Goal: Transaction & Acquisition: Purchase product/service

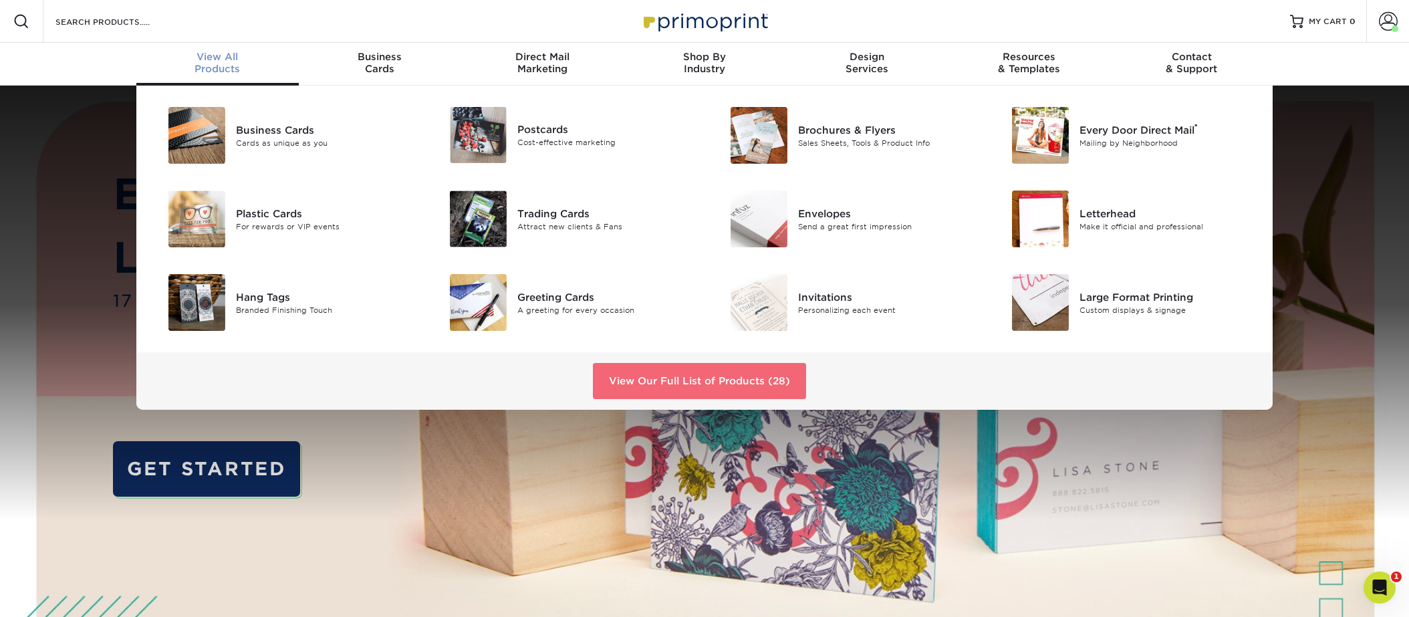
click at [730, 394] on link "View Our Full List of Products (28)" at bounding box center [699, 381] width 213 height 36
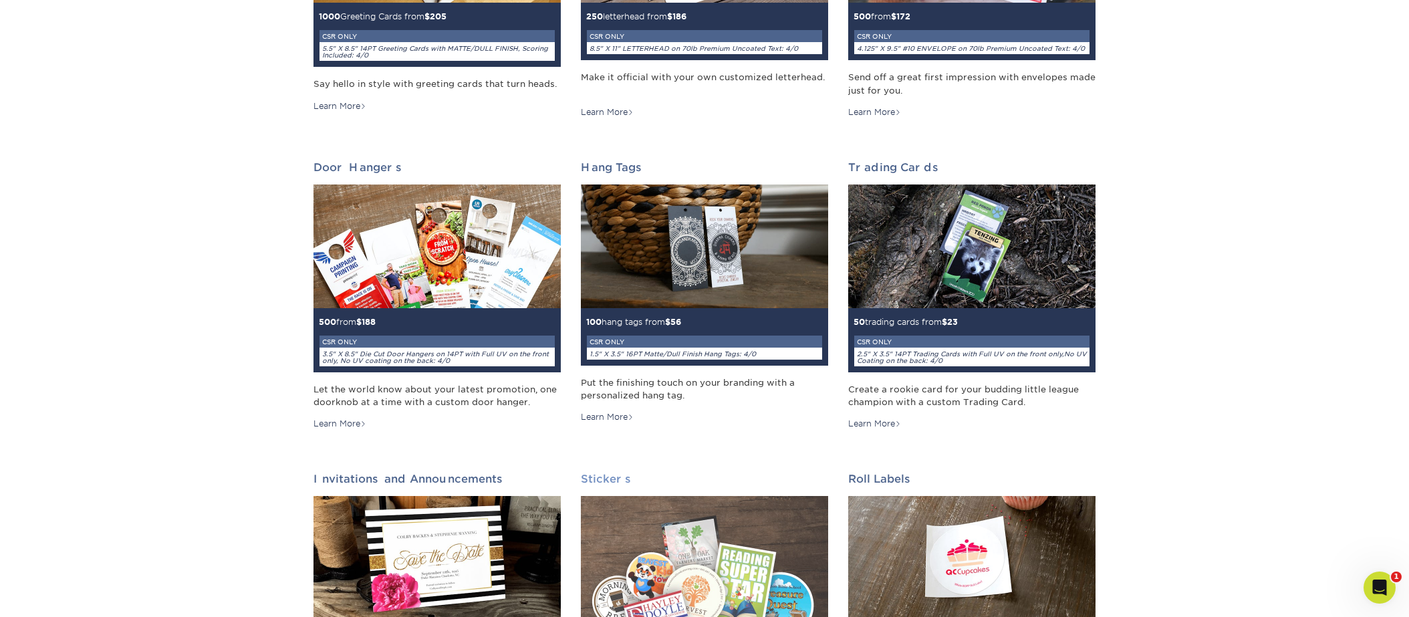
scroll to position [1351, 0]
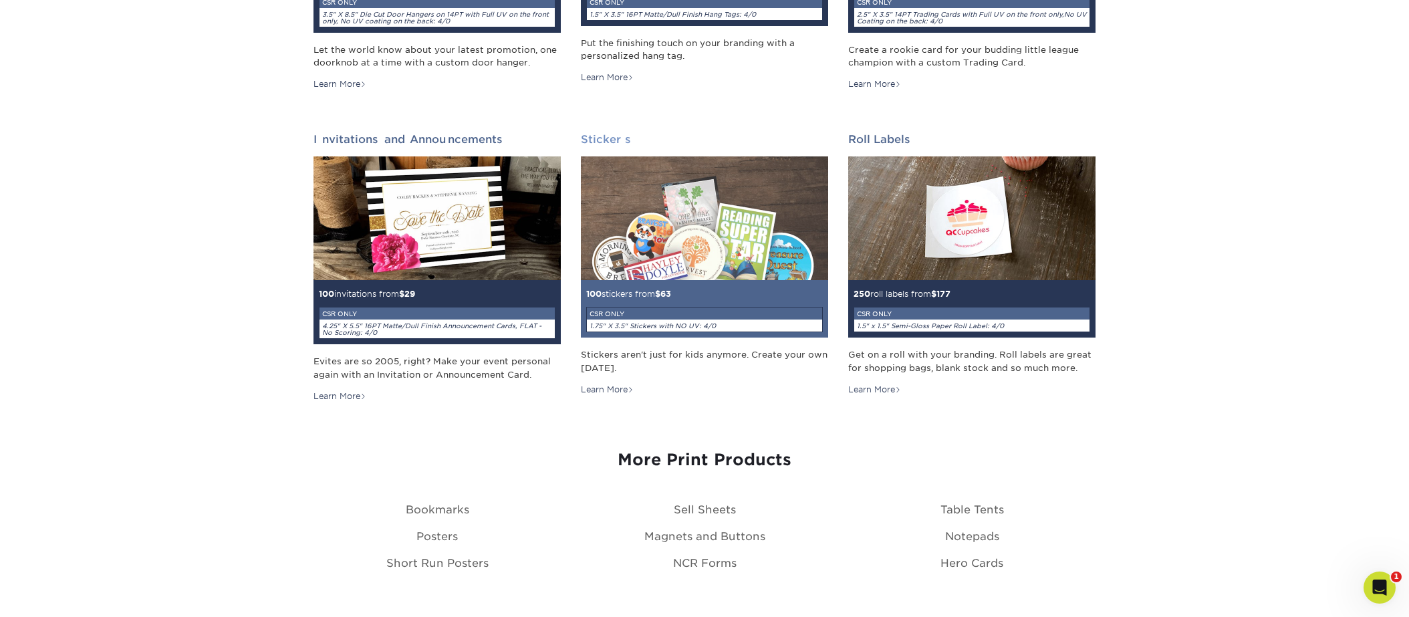
click at [684, 319] on div "CSR ONLY" at bounding box center [704, 313] width 235 height 12
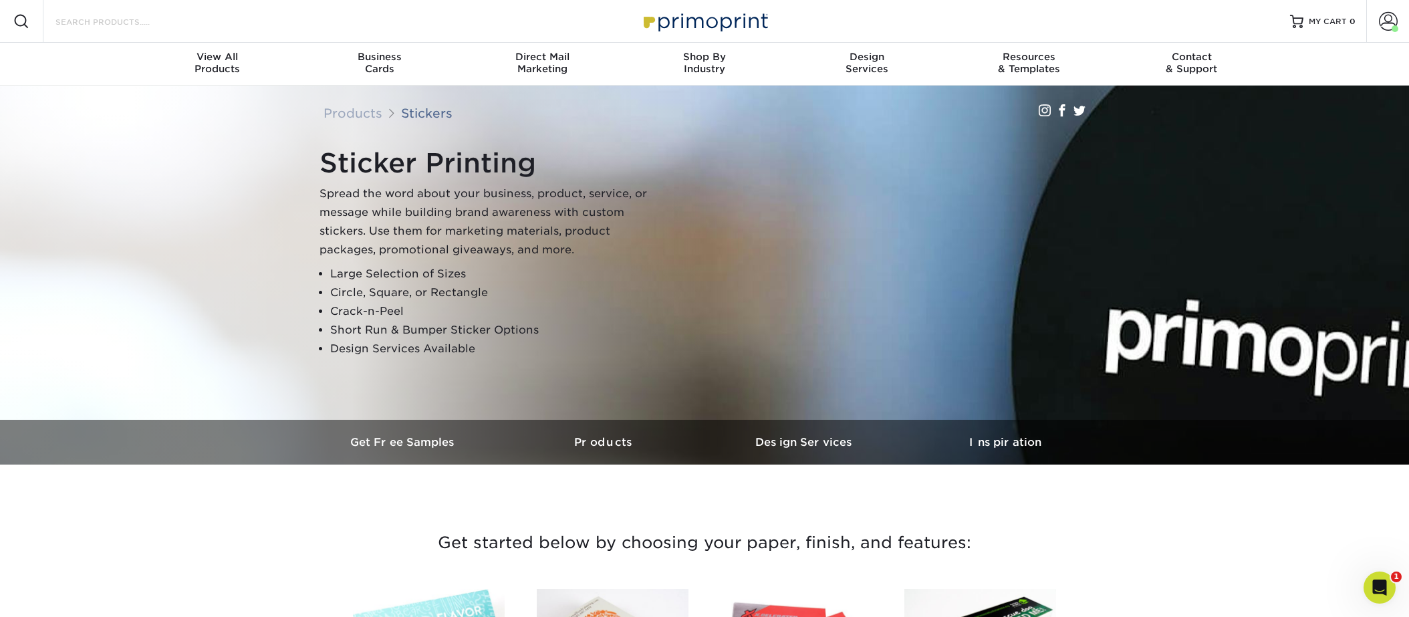
click at [174, 22] on input "Search Products" at bounding box center [119, 21] width 130 height 16
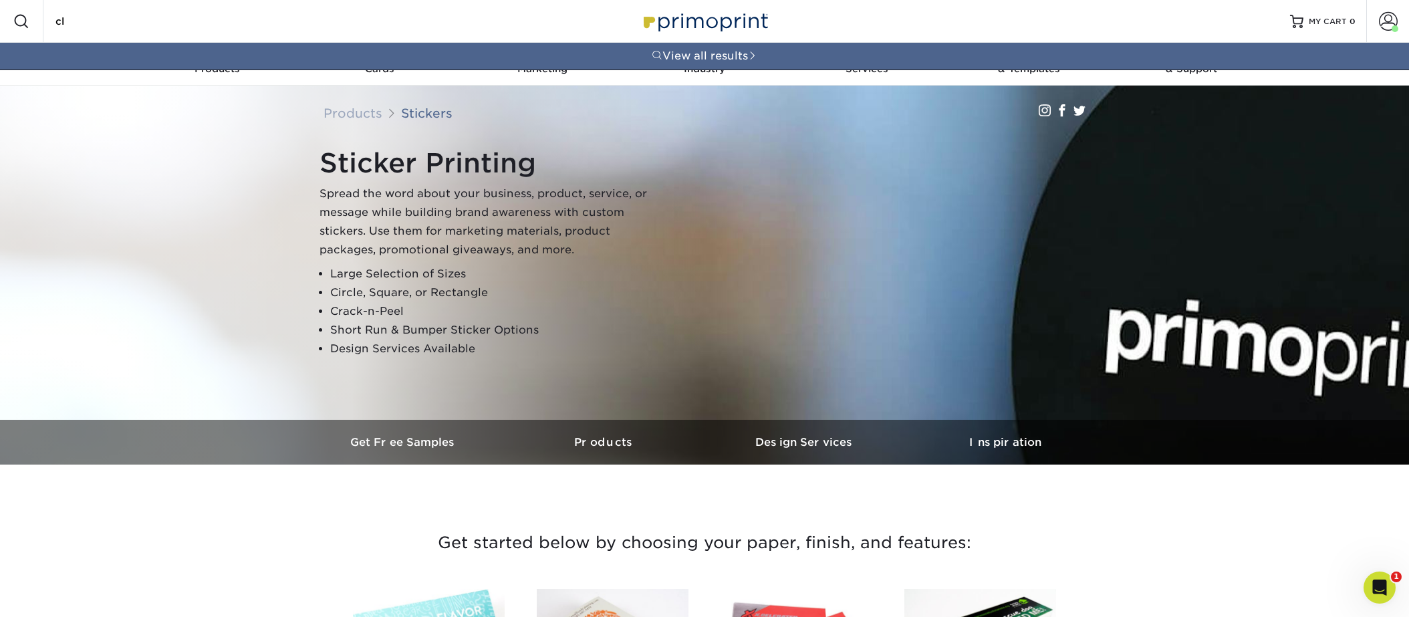
type input "c"
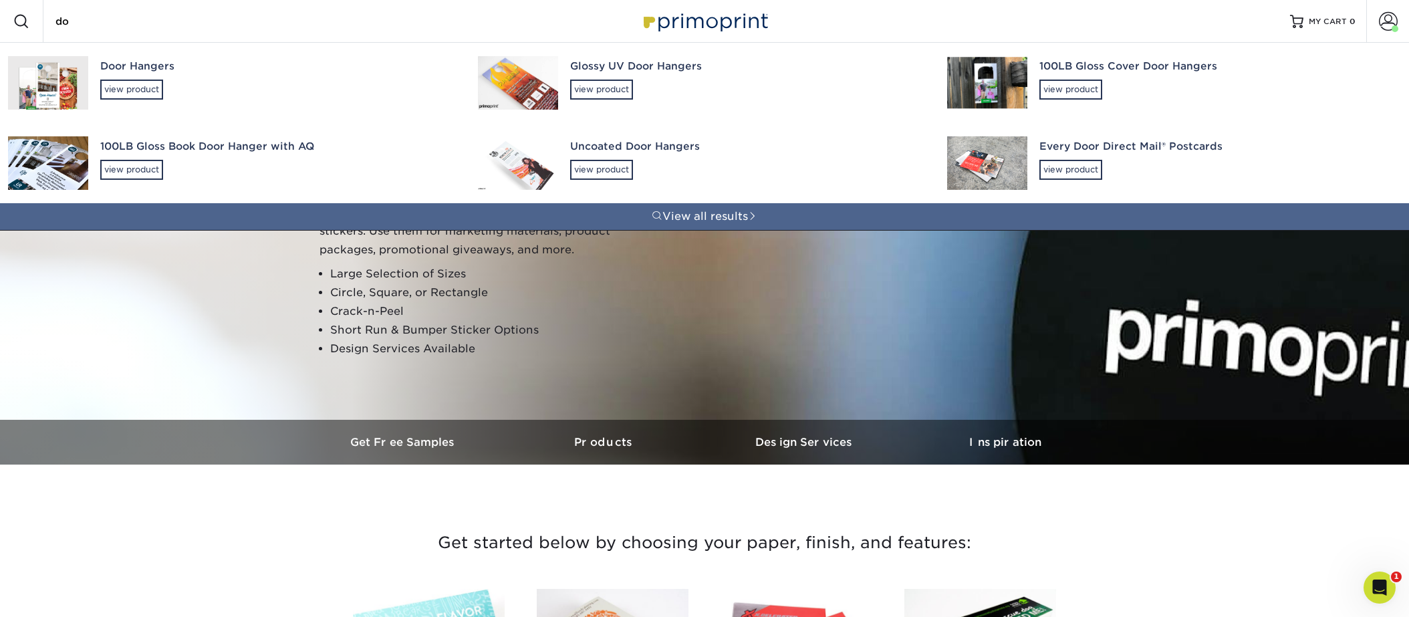
type input "d"
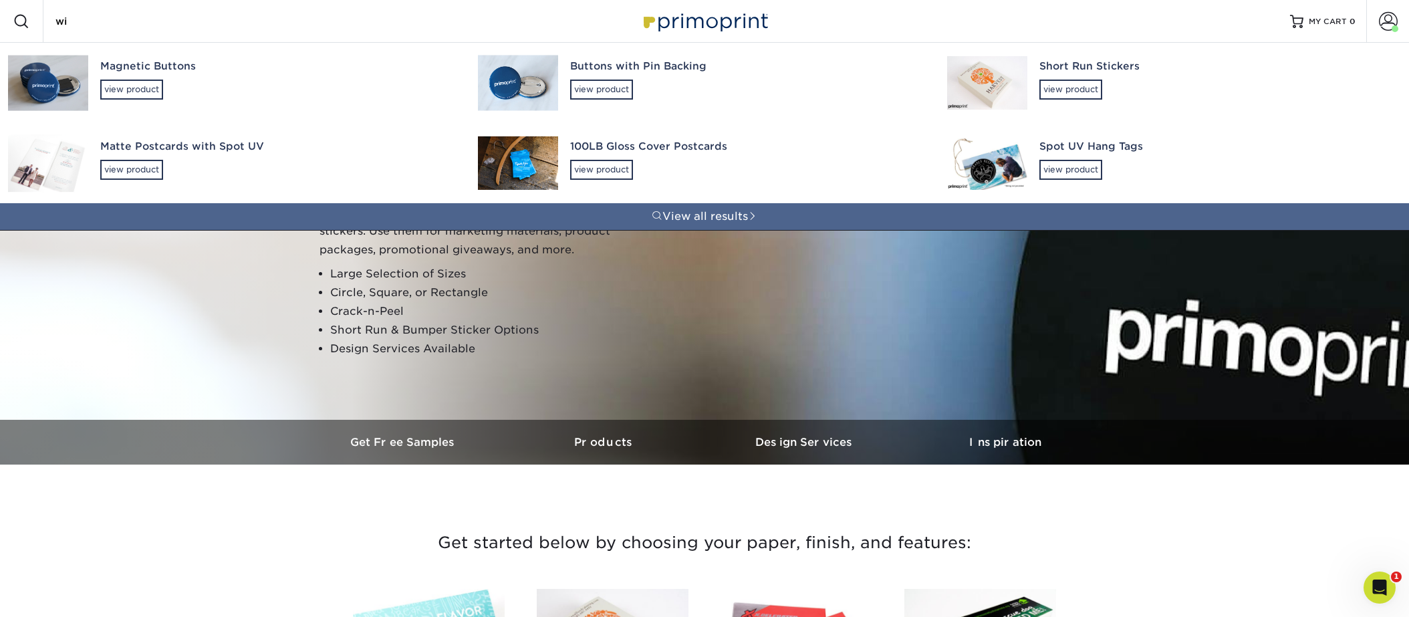
type input "w"
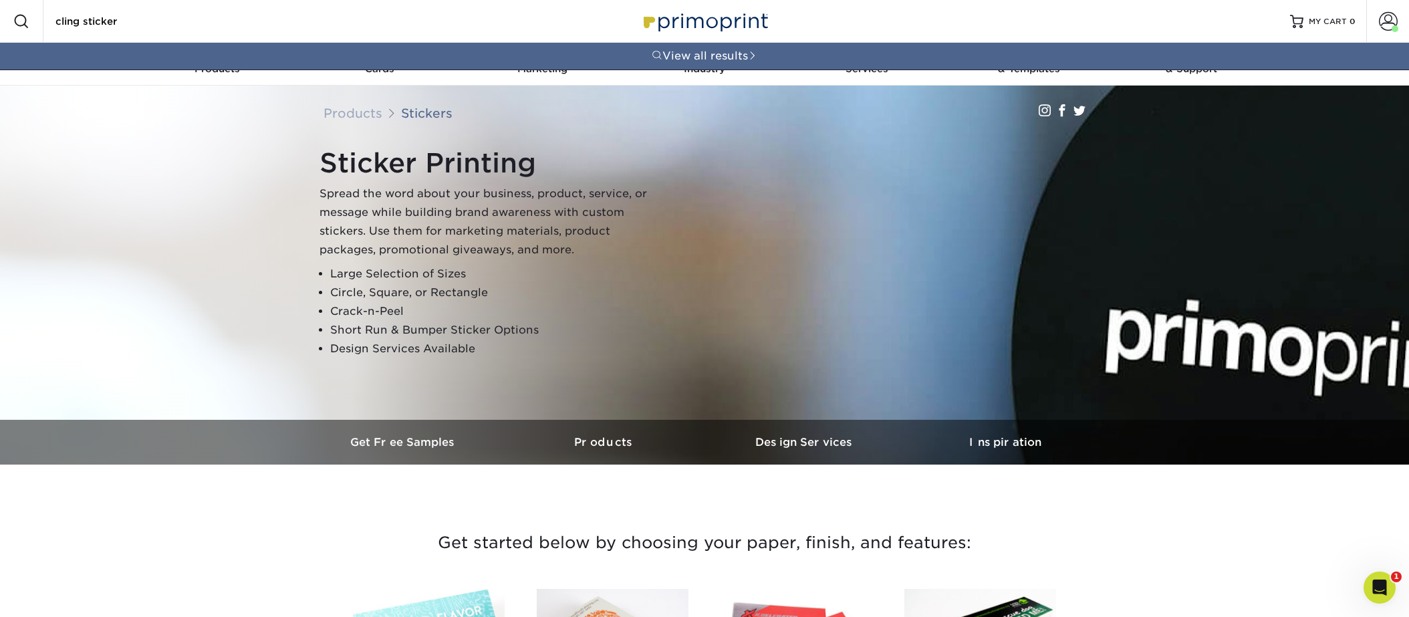
type input "cling sticker"
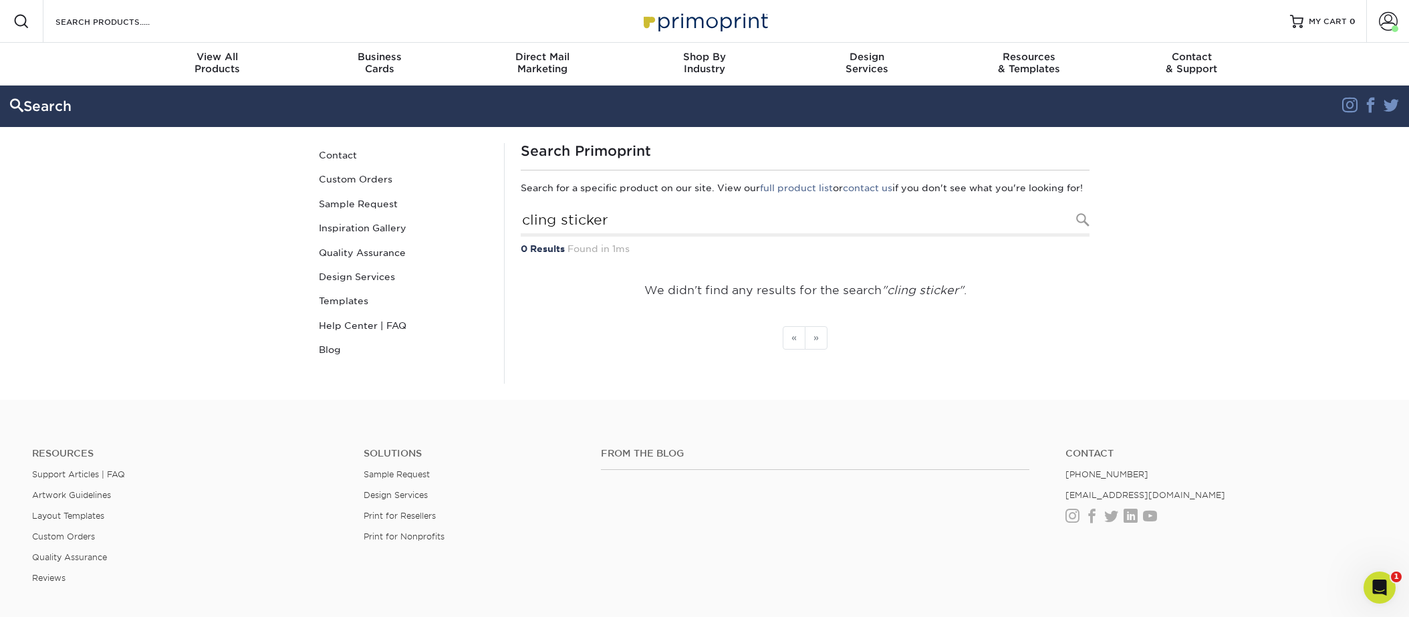
click at [218, 24] on div "Resources Menu Search Products Account Welcome, [PERSON_NAME] Business Account …" at bounding box center [704, 21] width 1409 height 43
click at [124, 30] on div "Search Products" at bounding box center [113, 21] width 141 height 43
click at [122, 26] on input "Search Products" at bounding box center [119, 21] width 130 height 16
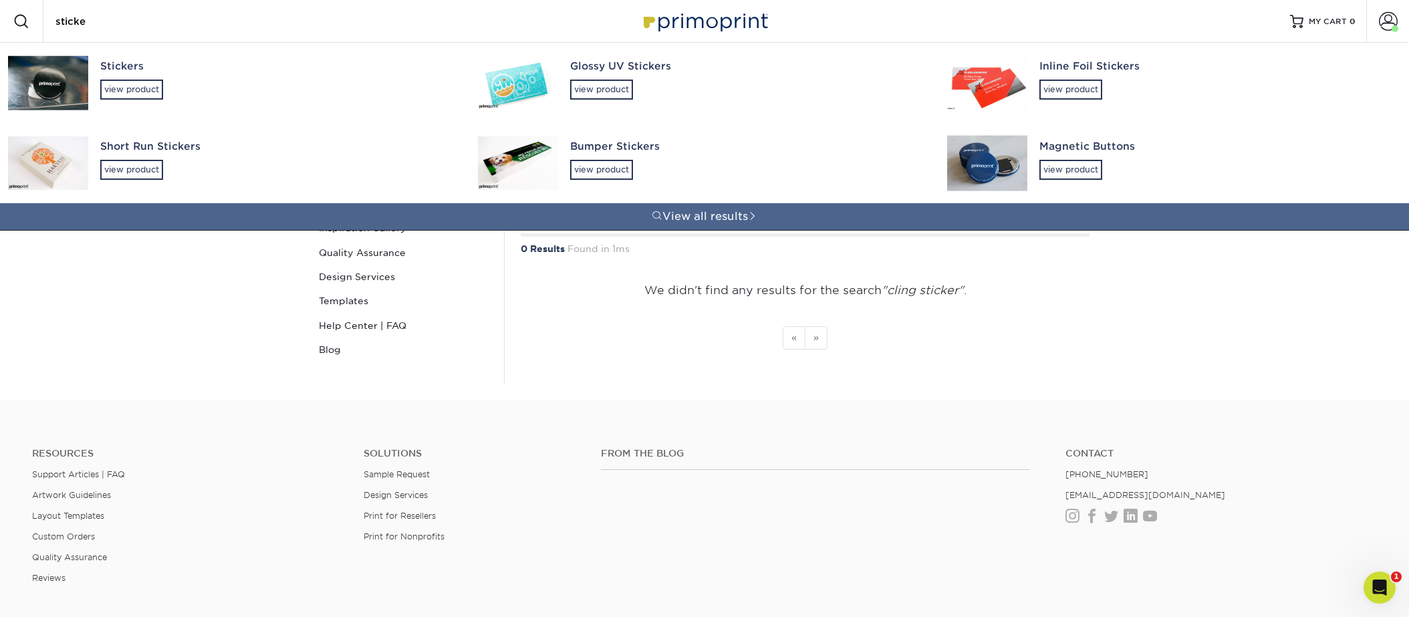
type input "sticker"
